Goal: Check status

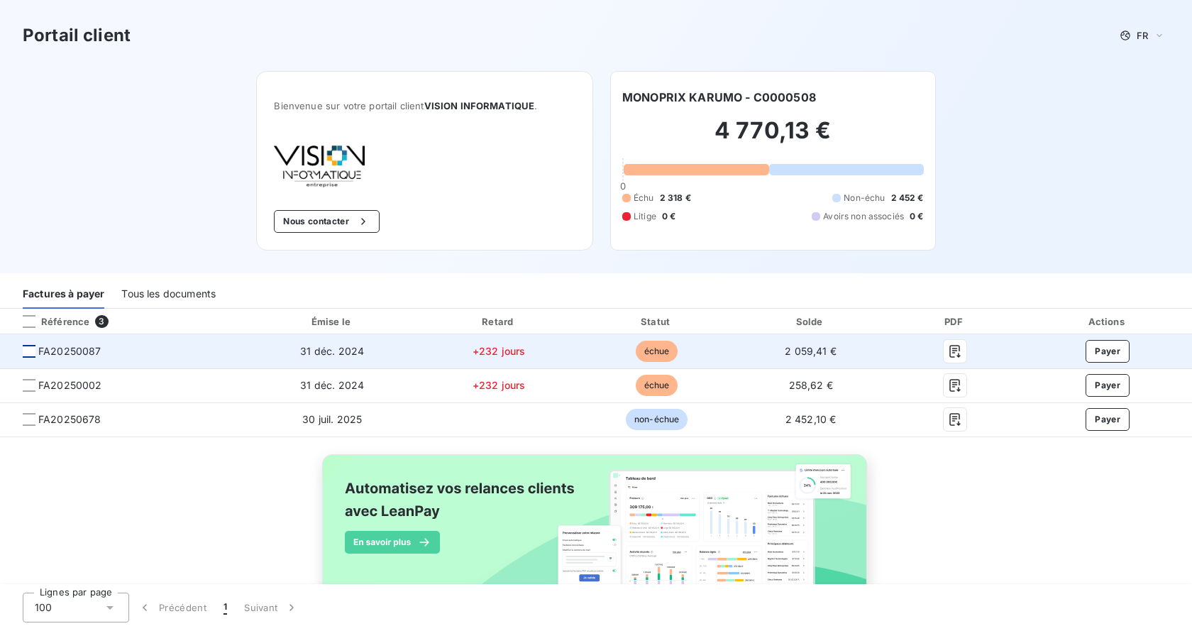
click at [27, 351] on div at bounding box center [29, 351] width 13 height 13
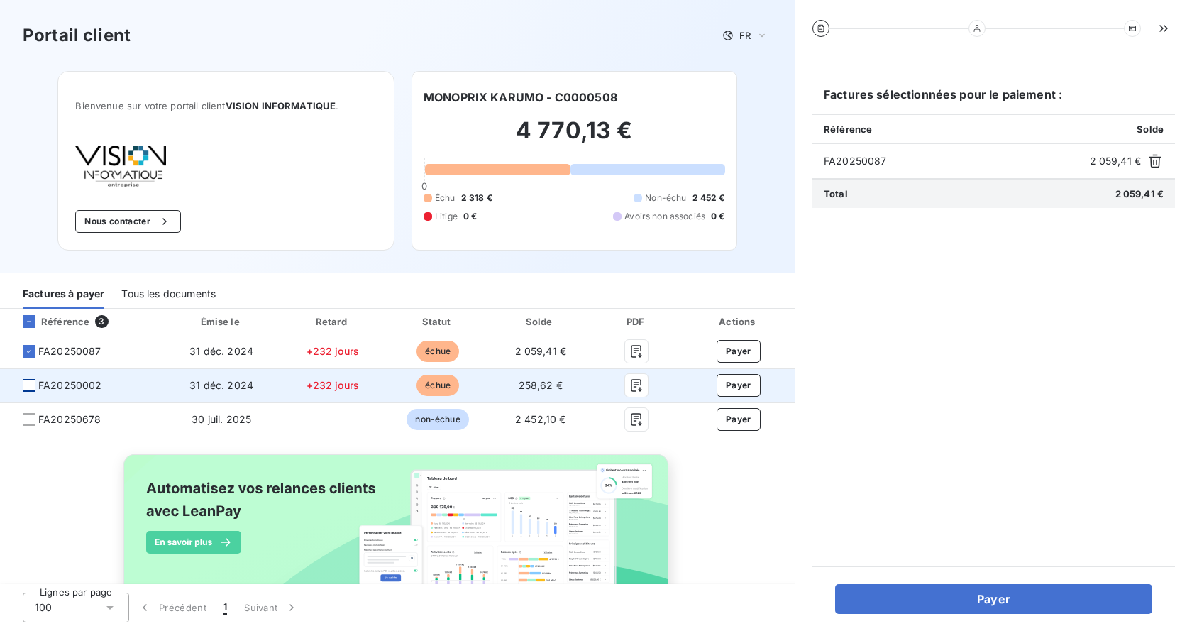
click at [28, 380] on div at bounding box center [29, 385] width 13 height 13
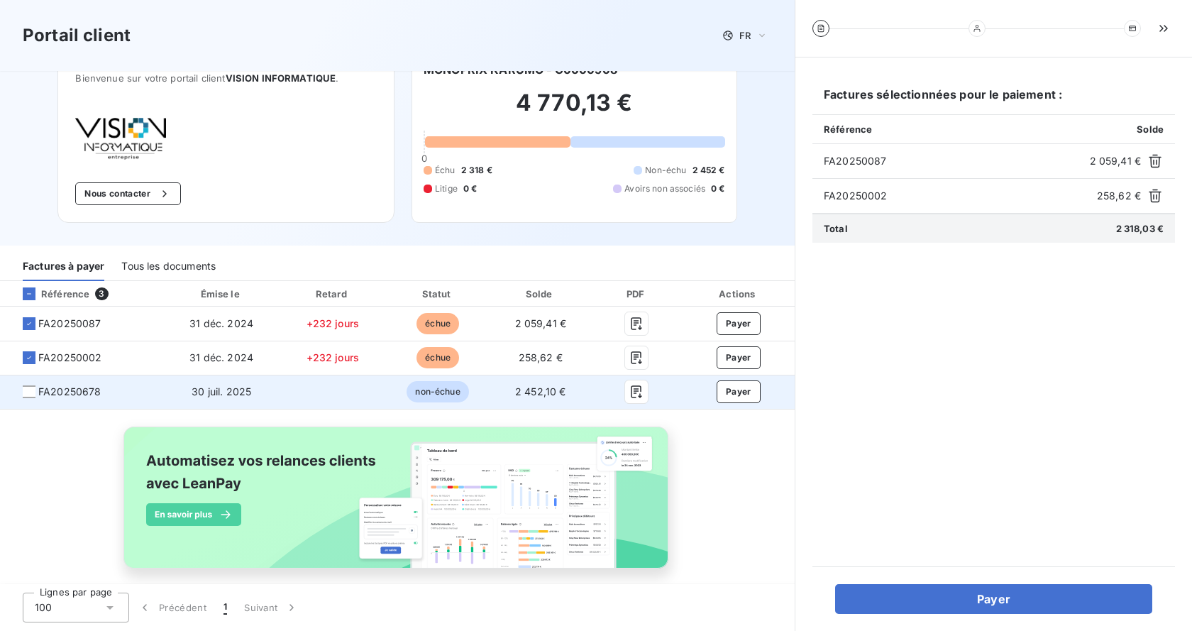
scroll to position [43, 0]
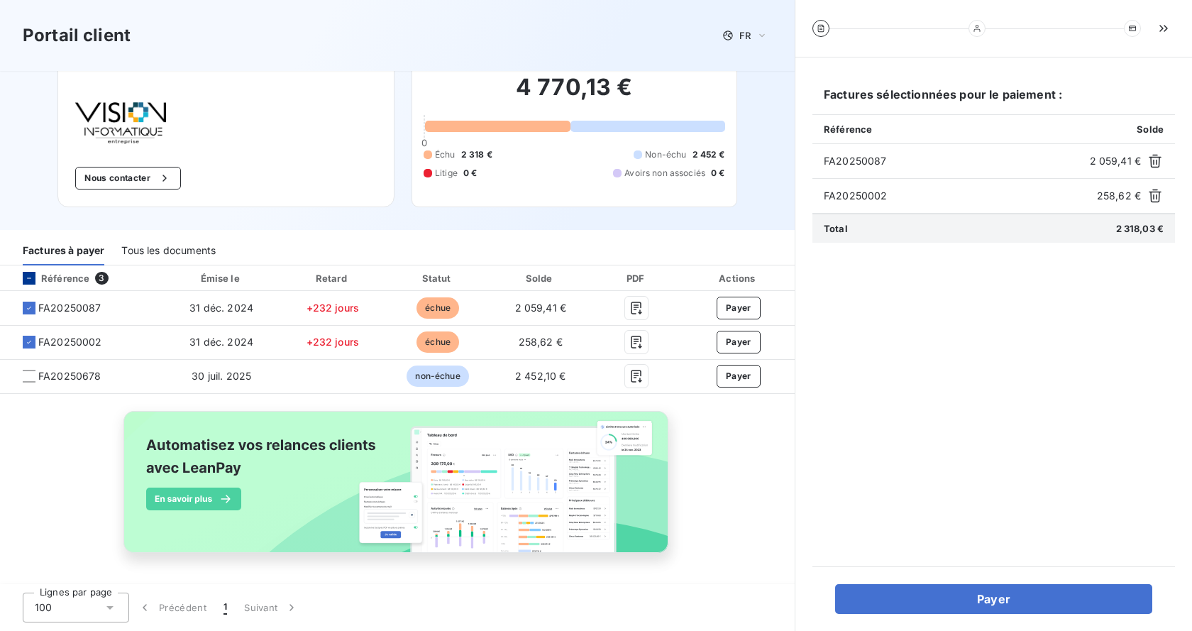
click at [28, 274] on icon at bounding box center [29, 278] width 9 height 9
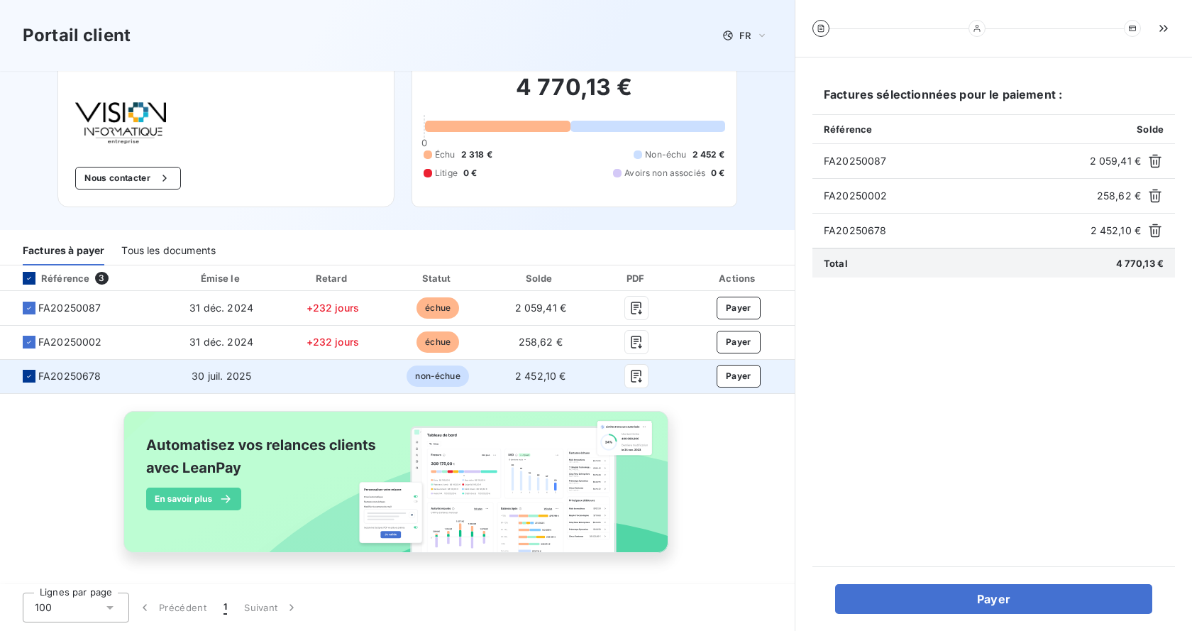
click at [24, 375] on div at bounding box center [29, 376] width 13 height 13
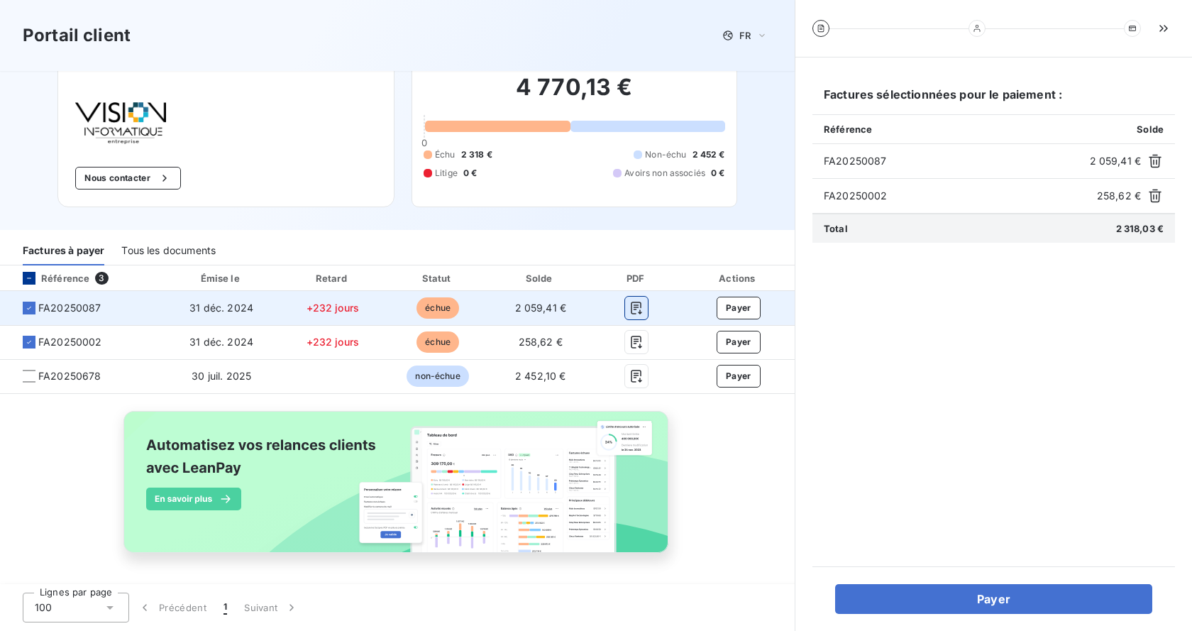
click at [630, 308] on icon "button" at bounding box center [636, 308] width 14 height 14
